Goal: Transaction & Acquisition: Purchase product/service

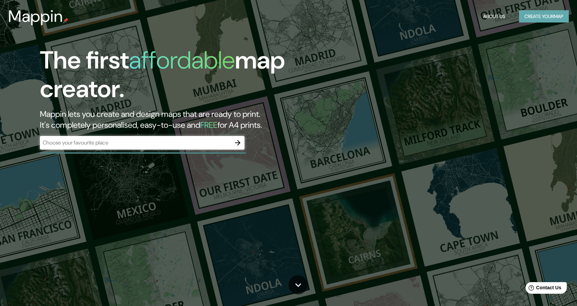
click at [555, 21] on button "Create your map" at bounding box center [544, 16] width 50 height 13
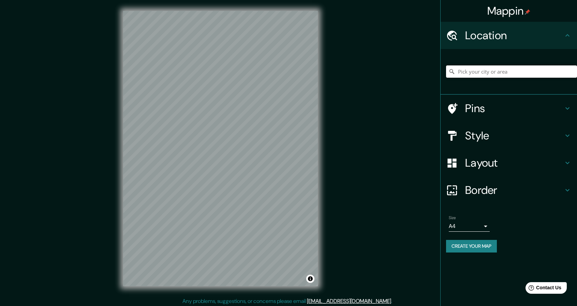
click at [480, 71] on input "Pick your city or area" at bounding box center [511, 71] width 131 height 12
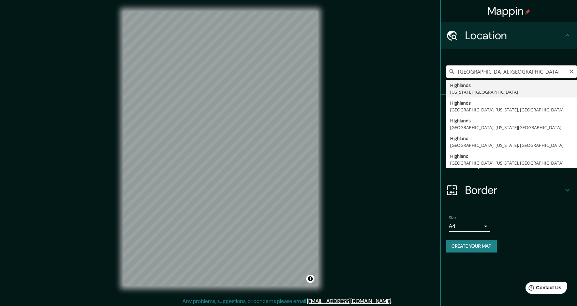
type input "[GEOGRAPHIC_DATA], [US_STATE], [GEOGRAPHIC_DATA]"
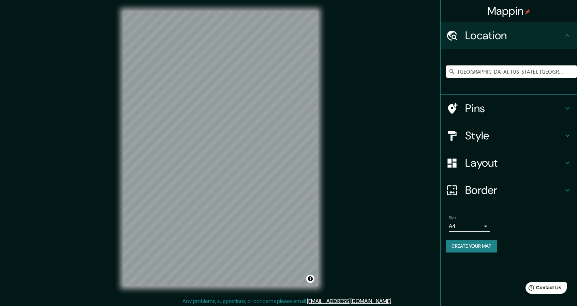
click at [484, 139] on h4 "Style" at bounding box center [514, 136] width 98 height 14
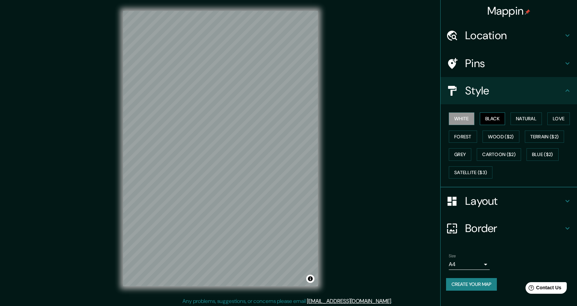
click at [494, 120] on button "Black" at bounding box center [493, 118] width 26 height 13
click at [525, 117] on button "Natural" at bounding box center [525, 118] width 31 height 13
click at [474, 133] on button "Forest" at bounding box center [463, 137] width 28 height 13
click at [504, 136] on button "Wood ($2)" at bounding box center [500, 137] width 37 height 13
click at [546, 138] on button "Terrain ($2)" at bounding box center [545, 137] width 40 height 13
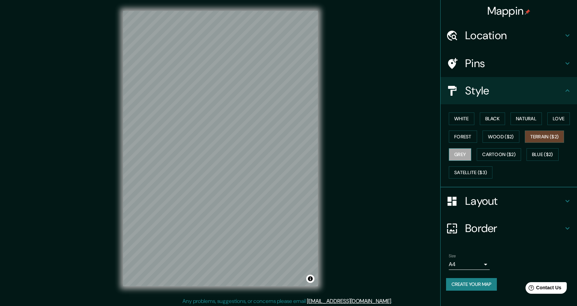
click at [464, 155] on button "Grey" at bounding box center [460, 154] width 22 height 13
click at [508, 151] on button "Cartoon ($2)" at bounding box center [498, 154] width 44 height 13
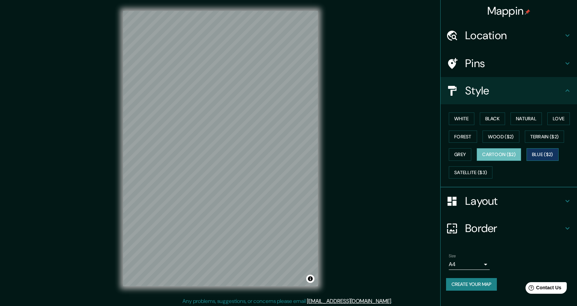
click at [546, 154] on button "Blue ($2)" at bounding box center [542, 154] width 32 height 13
click at [482, 172] on button "Satellite ($3)" at bounding box center [471, 172] width 44 height 13
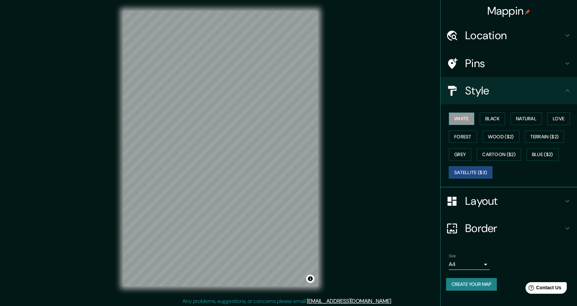
click at [465, 122] on button "White" at bounding box center [462, 118] width 26 height 13
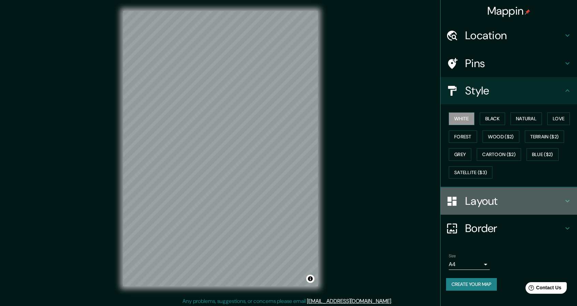
click at [521, 203] on h4 "Layout" at bounding box center [514, 201] width 98 height 14
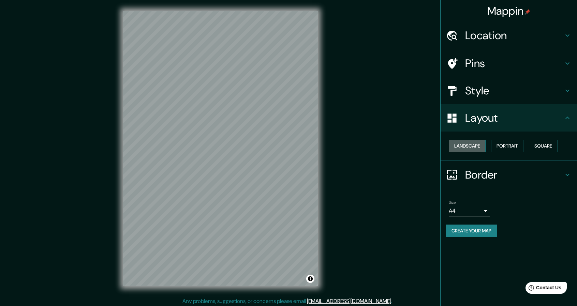
click at [469, 148] on button "Landscape" at bounding box center [467, 146] width 37 height 13
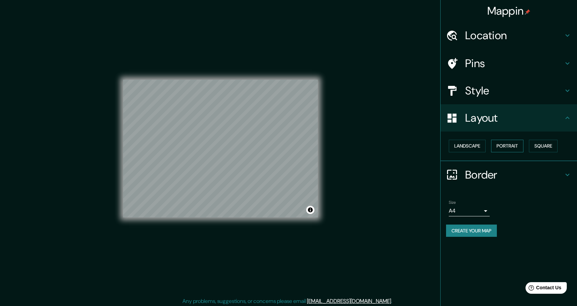
click at [507, 148] on button "Portrait" at bounding box center [507, 146] width 32 height 13
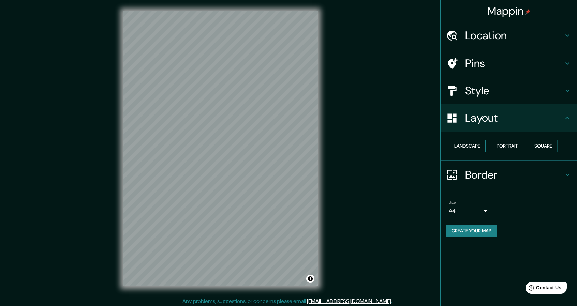
click at [470, 147] on button "Landscape" at bounding box center [467, 146] width 37 height 13
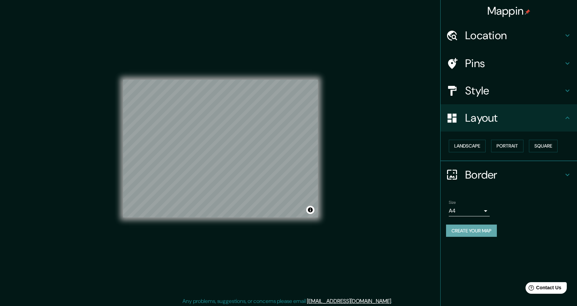
click at [473, 227] on button "Create your map" at bounding box center [471, 231] width 51 height 13
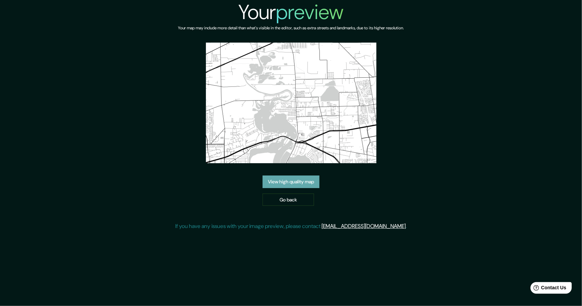
click at [301, 182] on link "View high quality map" at bounding box center [290, 182] width 57 height 13
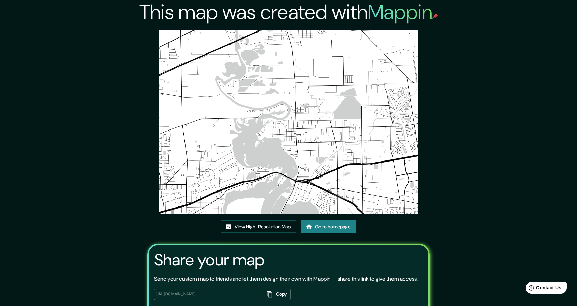
drag, startPoint x: 339, startPoint y: 92, endPoint x: 260, endPoint y: 138, distance: 91.3
click at [260, 138] on img at bounding box center [288, 122] width 260 height 184
click at [254, 229] on link "View High-Resolution Map" at bounding box center [258, 227] width 75 height 13
